Goal: Find contact information: Find contact information

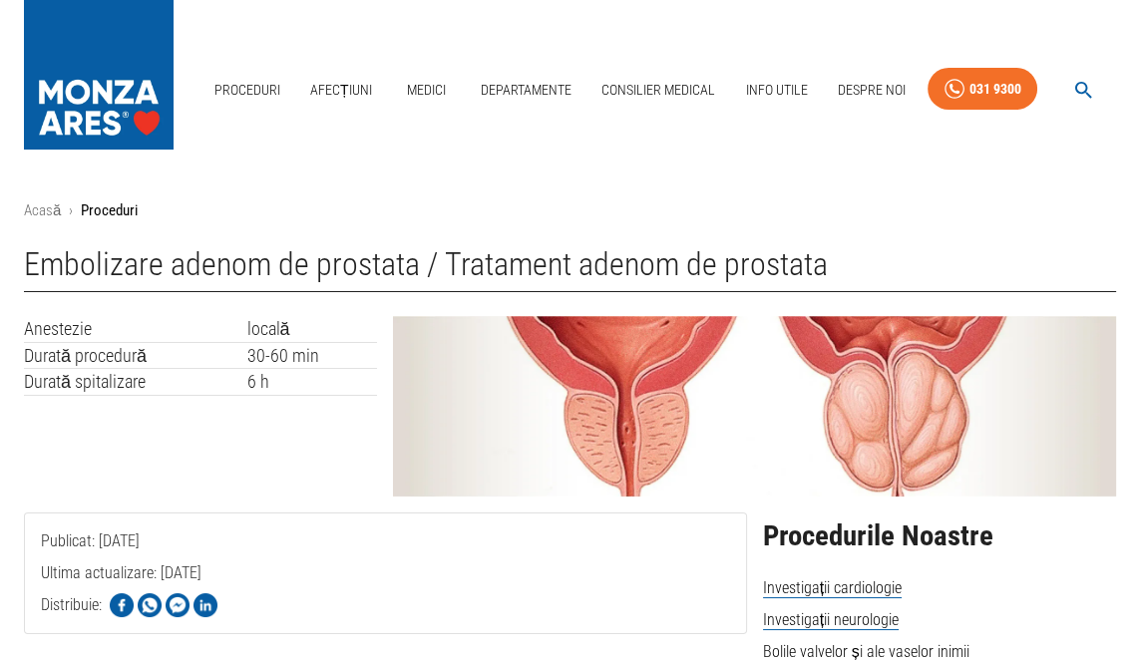
click at [883, 91] on link "Despre Noi" at bounding box center [872, 90] width 84 height 41
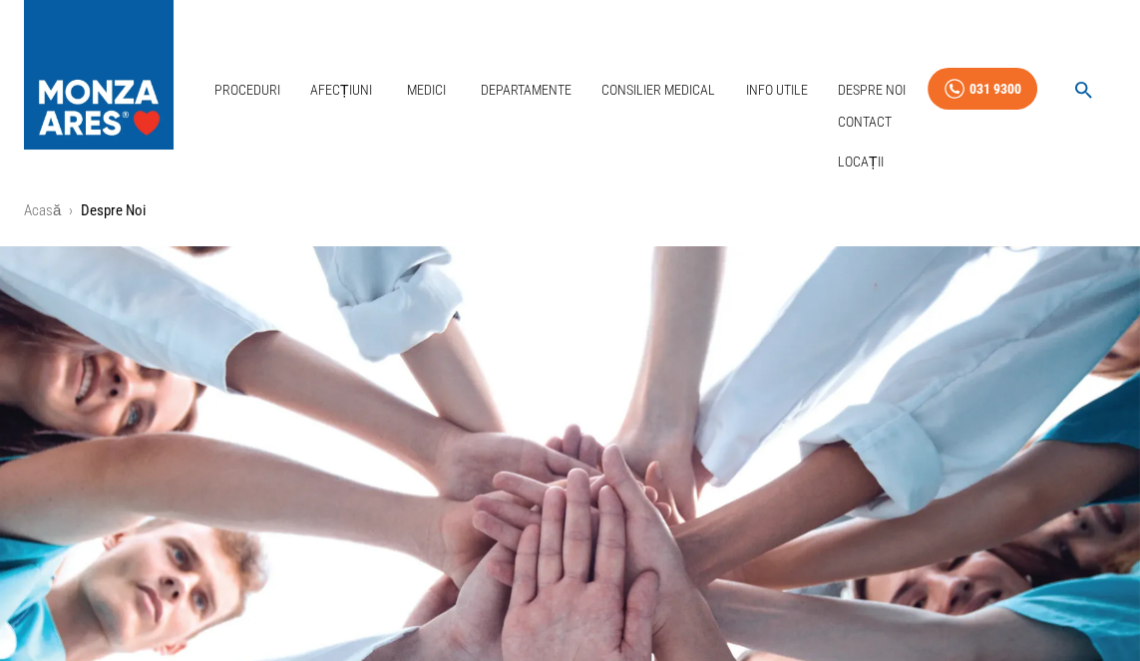
click at [878, 124] on link "Contact" at bounding box center [865, 122] width 62 height 33
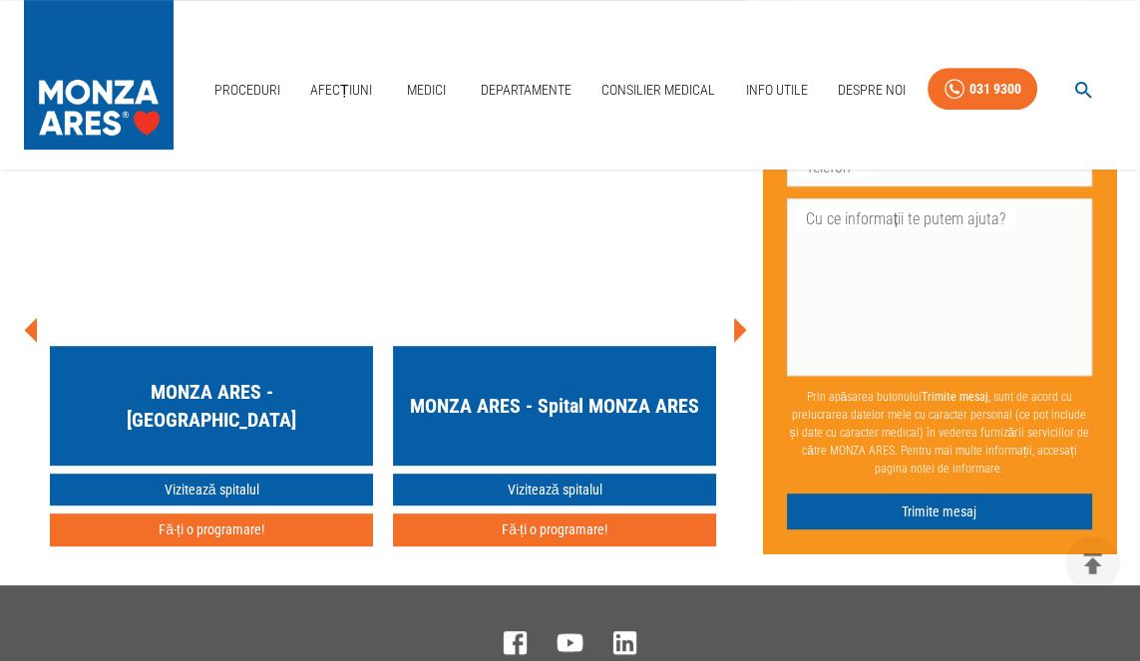
scroll to position [8914, 0]
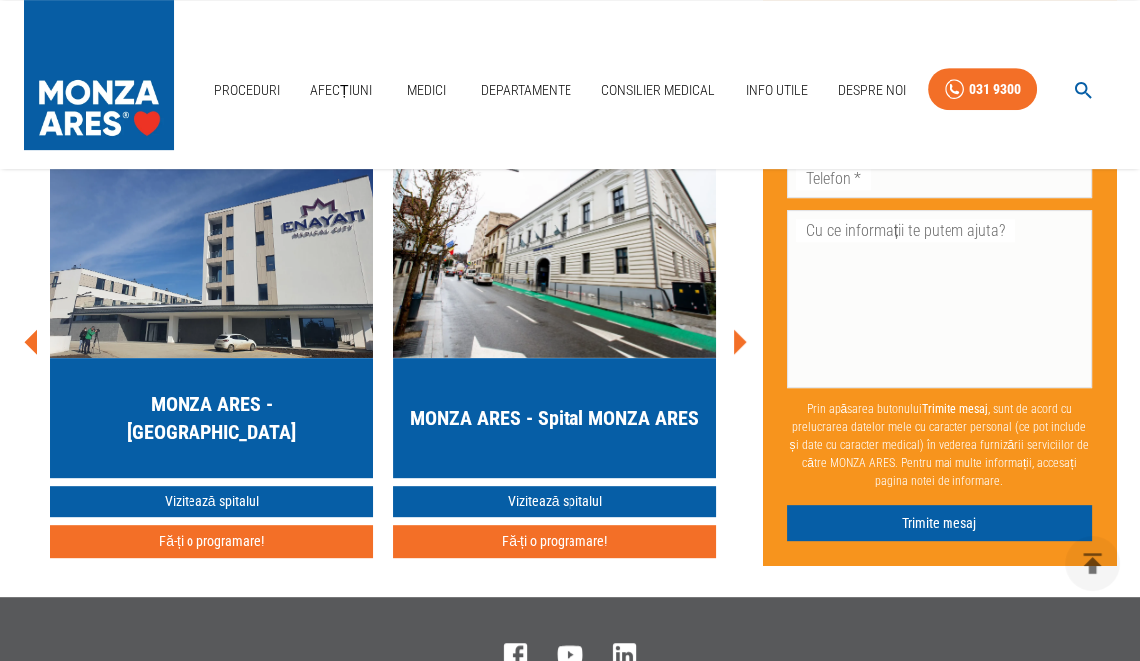
click at [748, 372] on icon at bounding box center [739, 342] width 60 height 60
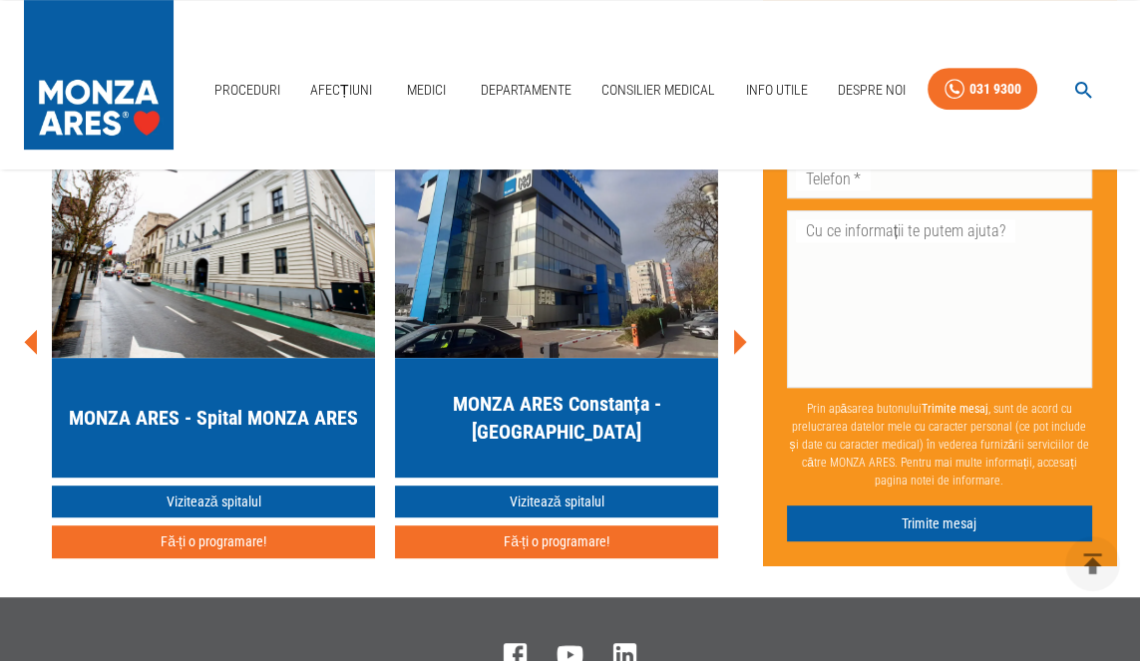
click at [738, 354] on icon at bounding box center [740, 341] width 13 height 25
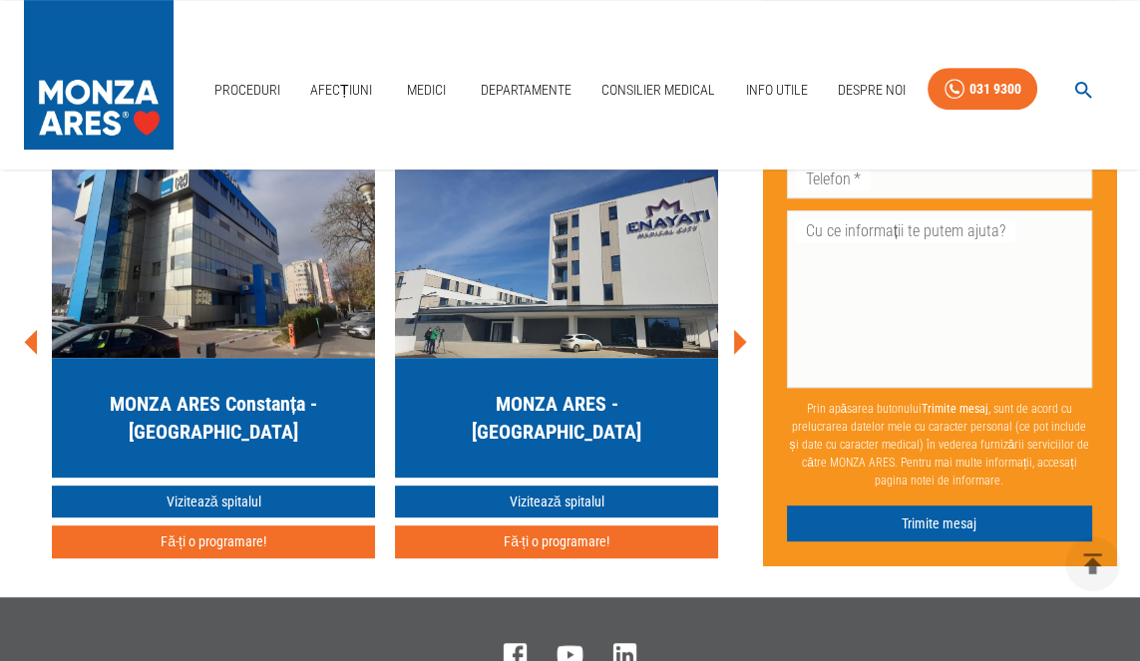
click at [734, 354] on icon at bounding box center [740, 341] width 13 height 25
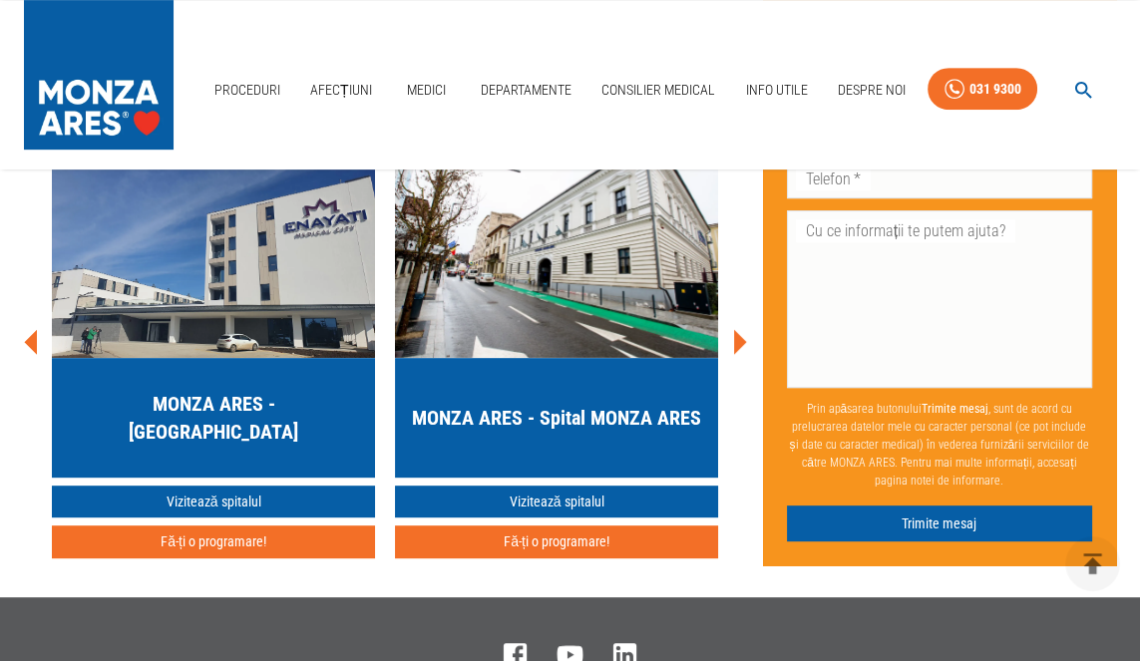
click at [740, 354] on icon at bounding box center [740, 341] width 13 height 25
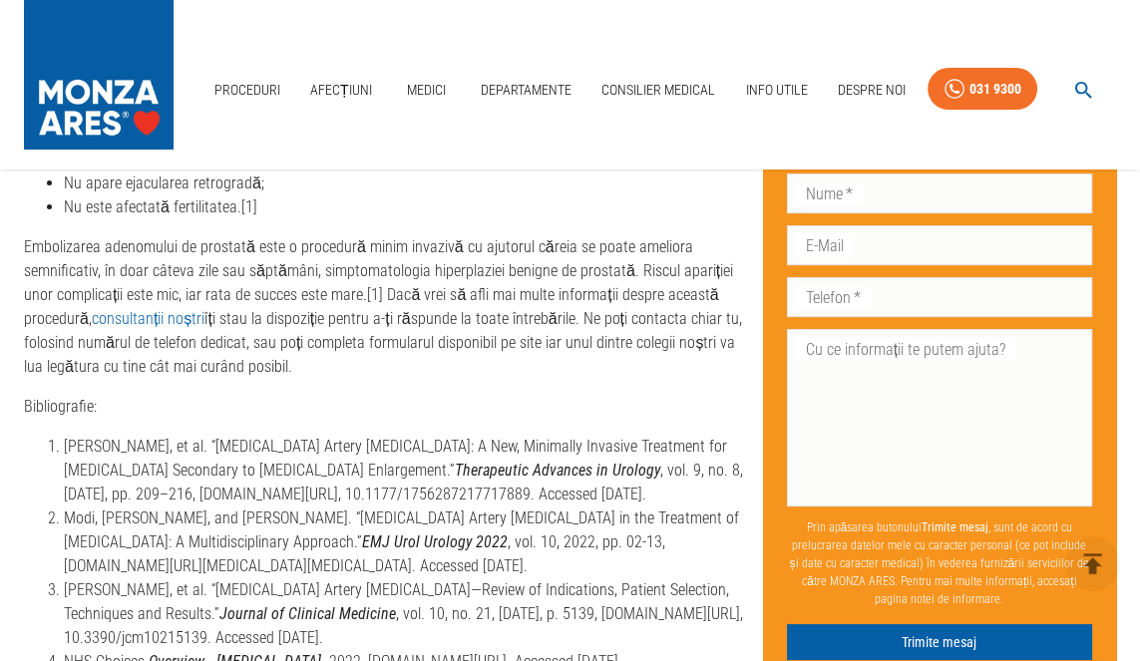
scroll to position [8115, 0]
